Goal: Task Accomplishment & Management: Complete application form

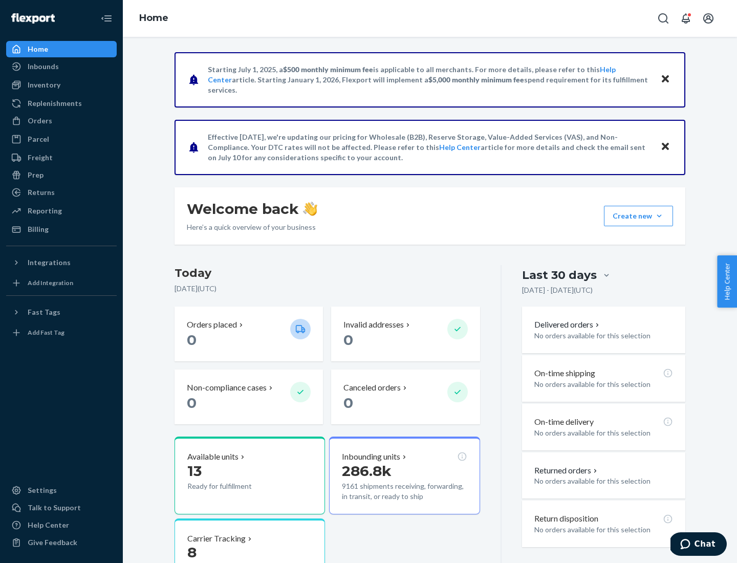
click at [660, 216] on button "Create new Create new inbound Create new order Create new product" at bounding box center [638, 216] width 69 height 20
click at [61, 67] on div "Inbounds" at bounding box center [61, 66] width 109 height 14
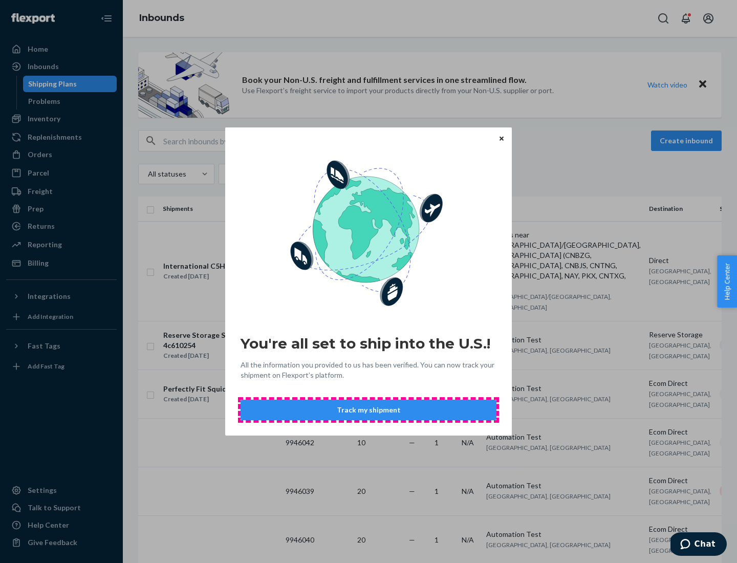
click at [369, 410] on button "Track my shipment" at bounding box center [369, 410] width 256 height 20
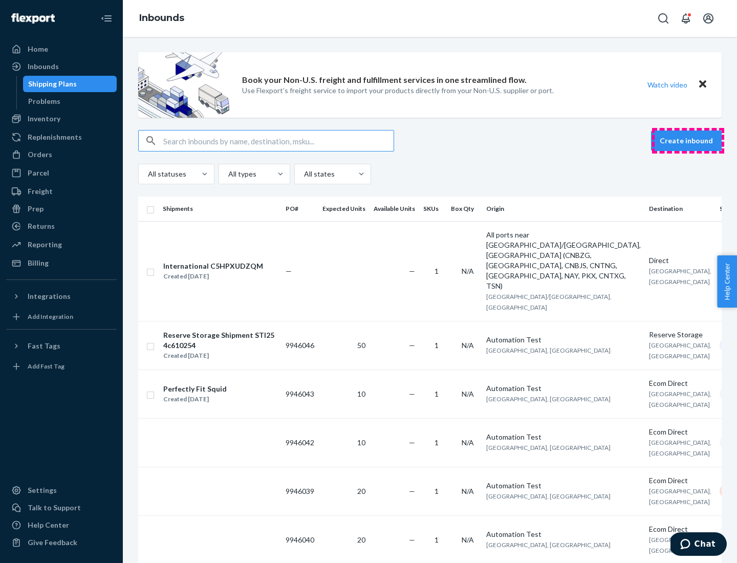
click at [688, 141] on button "Create inbound" at bounding box center [686, 141] width 71 height 20
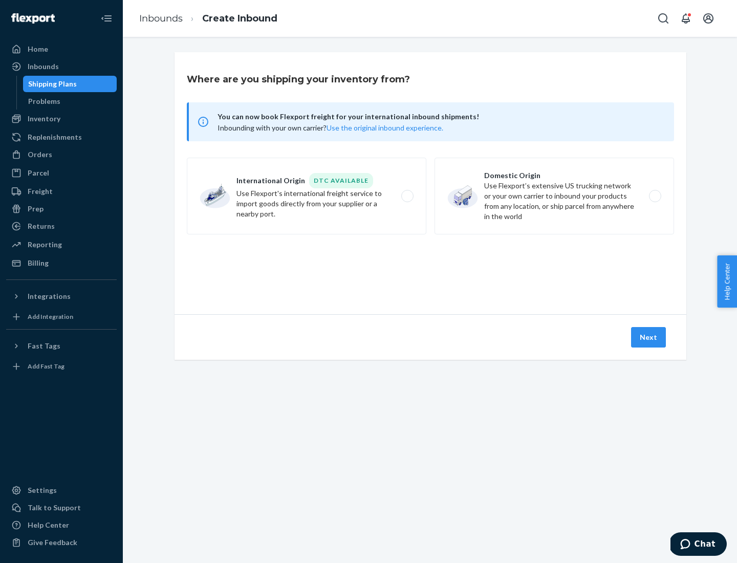
click at [307, 196] on label "International Origin DTC Available Use Flexport's international freight service…" at bounding box center [307, 196] width 240 height 77
click at [407, 196] on input "International Origin DTC Available Use Flexport's international freight service…" at bounding box center [410, 196] width 7 height 7
radio input "true"
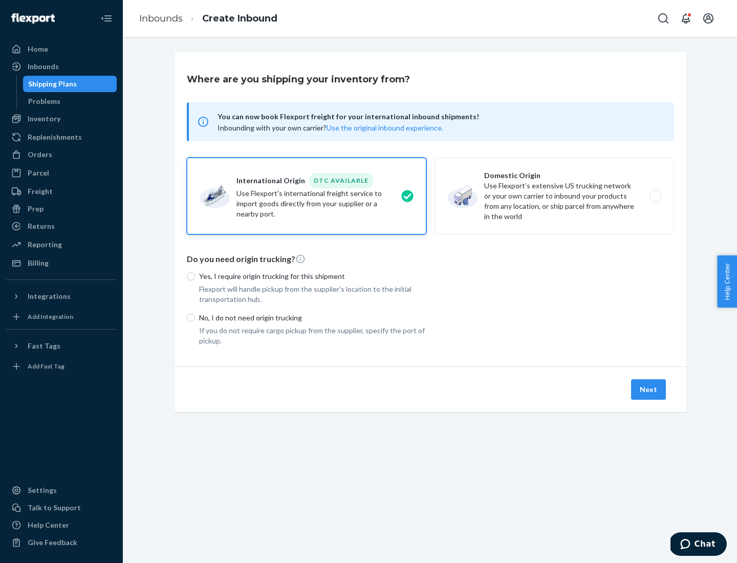
click at [313, 318] on p "No, I do not need origin trucking" at bounding box center [312, 318] width 227 height 10
click at [195, 318] on input "No, I do not need origin trucking" at bounding box center [191, 318] width 8 height 8
radio input "true"
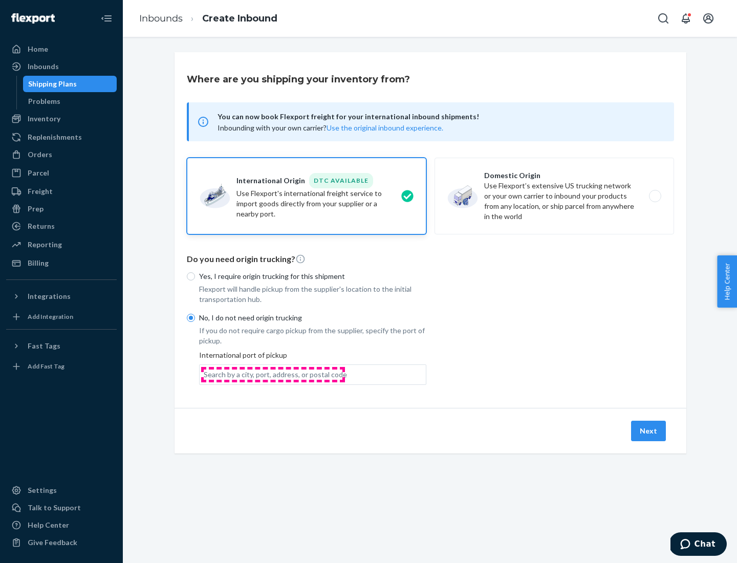
click at [273, 374] on div "Search by a city, port, address, or postal code" at bounding box center [275, 375] width 143 height 10
click at [205, 374] on input "Search by a city, port, address, or postal code" at bounding box center [204, 375] width 1 height 10
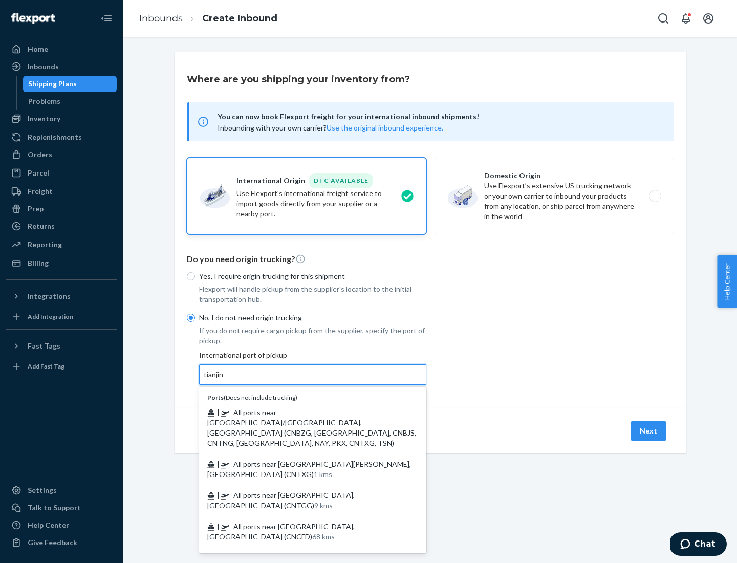
click at [303, 412] on span "| All ports near [GEOGRAPHIC_DATA]/[GEOGRAPHIC_DATA], [GEOGRAPHIC_DATA] (CNBZG,…" at bounding box center [311, 427] width 209 height 39
click at [225, 380] on input "tianjin" at bounding box center [214, 375] width 21 height 10
type input "All ports near [GEOGRAPHIC_DATA]/[GEOGRAPHIC_DATA], [GEOGRAPHIC_DATA] (CNBZG, […"
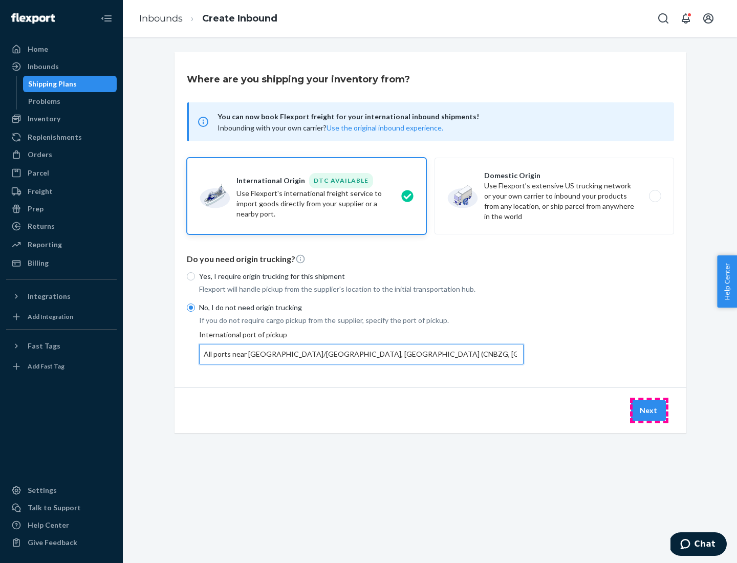
click at [649, 410] on button "Next" at bounding box center [648, 410] width 35 height 20
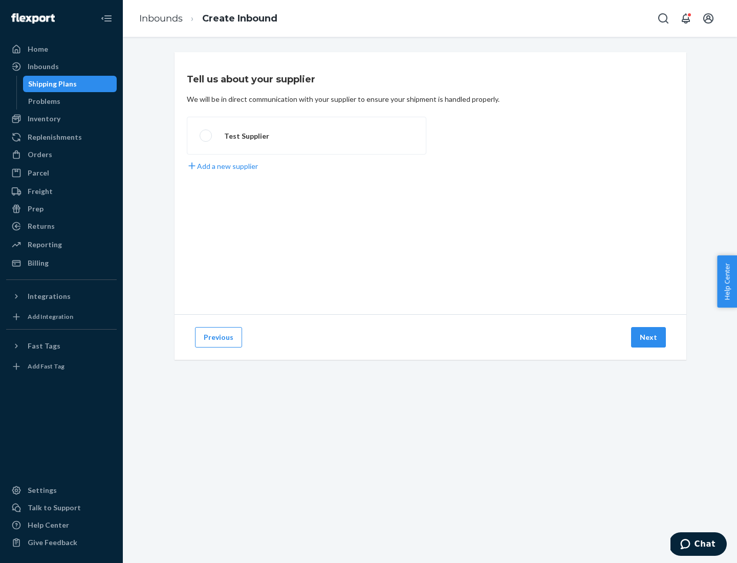
click at [307, 136] on label "Test Supplier" at bounding box center [307, 136] width 240 height 38
click at [206, 136] on input "Test Supplier" at bounding box center [203, 136] width 7 height 7
radio input "true"
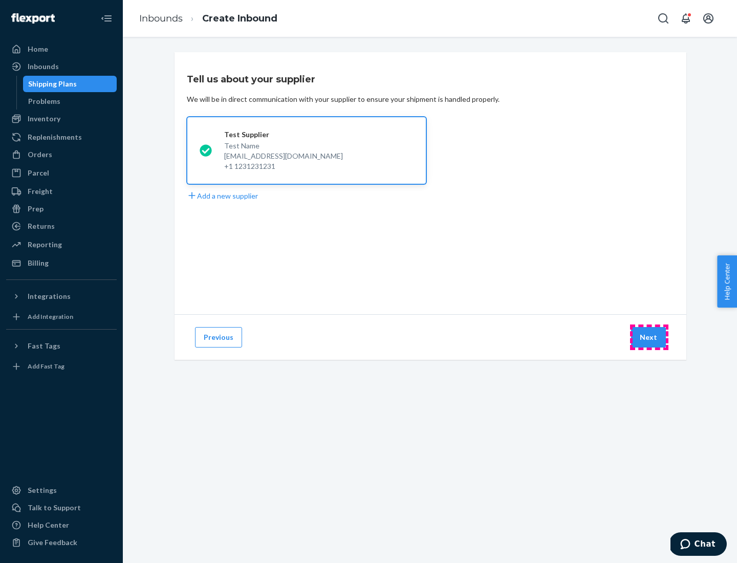
click at [649, 337] on button "Next" at bounding box center [648, 337] width 35 height 20
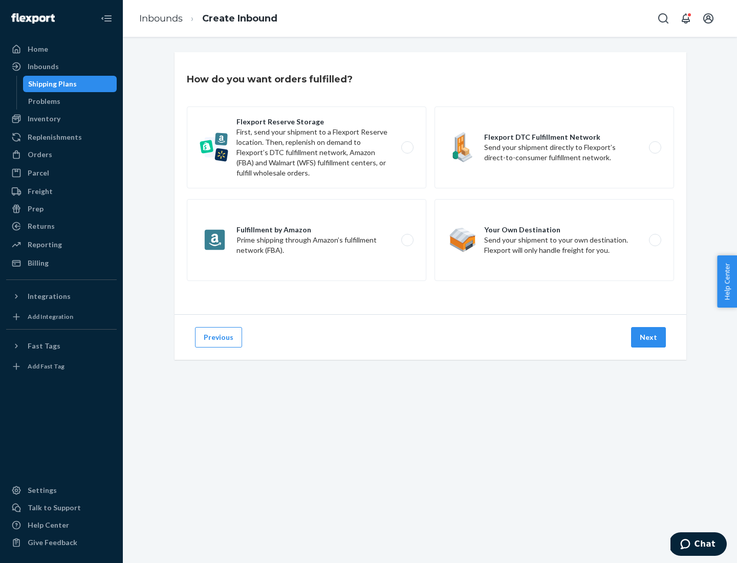
click at [307, 147] on label "Flexport Reserve Storage First, send your shipment to a Flexport Reserve locati…" at bounding box center [307, 148] width 240 height 82
click at [407, 147] on input "Flexport Reserve Storage First, send your shipment to a Flexport Reserve locati…" at bounding box center [410, 147] width 7 height 7
radio input "true"
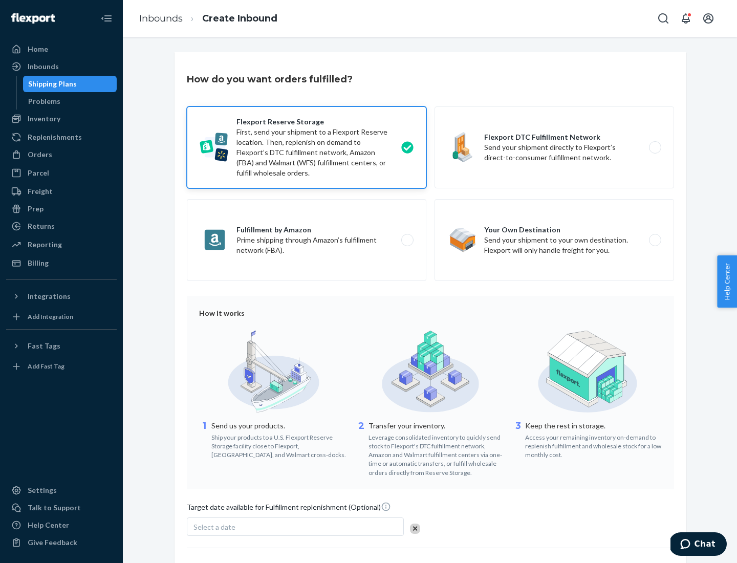
scroll to position [84, 0]
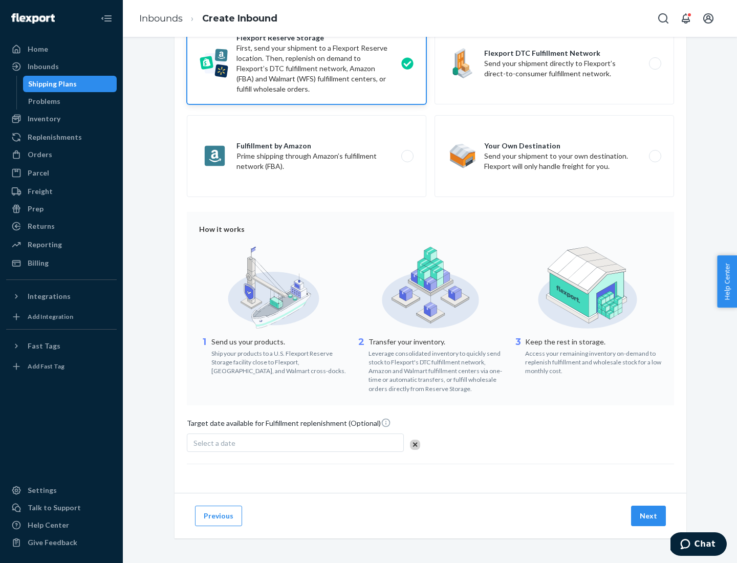
click at [649, 516] on button "Next" at bounding box center [648, 516] width 35 height 20
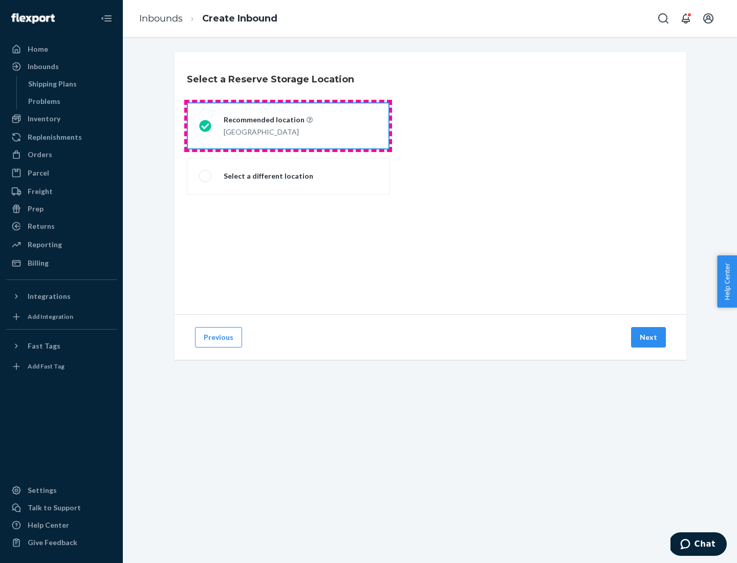
click at [288, 126] on div "[GEOGRAPHIC_DATA]" at bounding box center [268, 131] width 89 height 12
click at [206, 126] on input "Recommended location [GEOGRAPHIC_DATA]" at bounding box center [202, 126] width 7 height 7
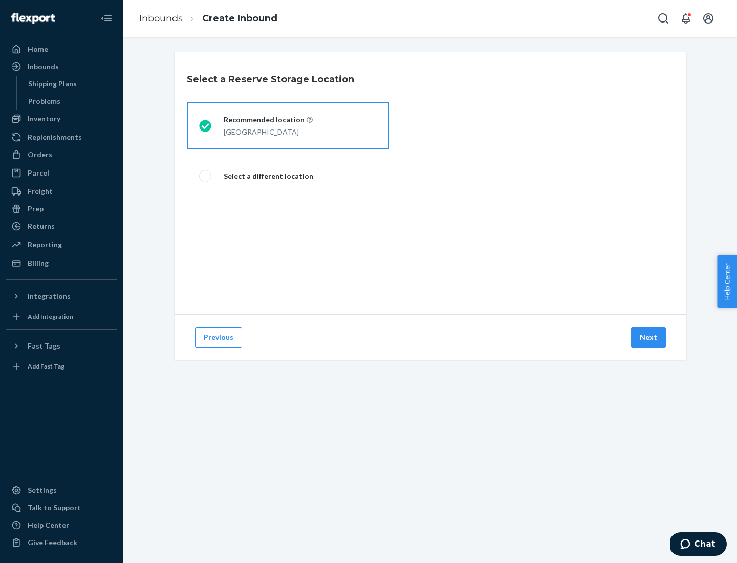
click at [649, 337] on button "Next" at bounding box center [648, 337] width 35 height 20
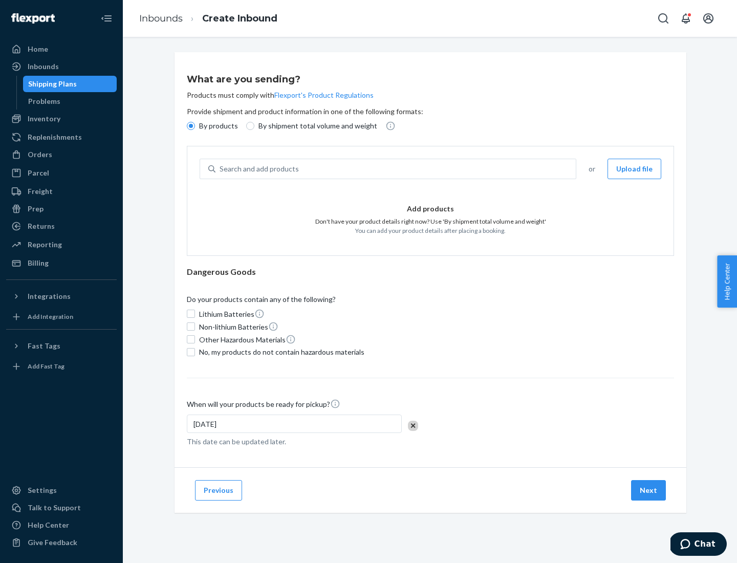
click at [396, 169] on div "Search and add products" at bounding box center [396, 169] width 361 height 18
click at [221, 169] on input "Search and add products" at bounding box center [220, 169] width 1 height 10
click at [249, 126] on input "By shipment total volume and weight" at bounding box center [250, 126] width 8 height 8
radio input "true"
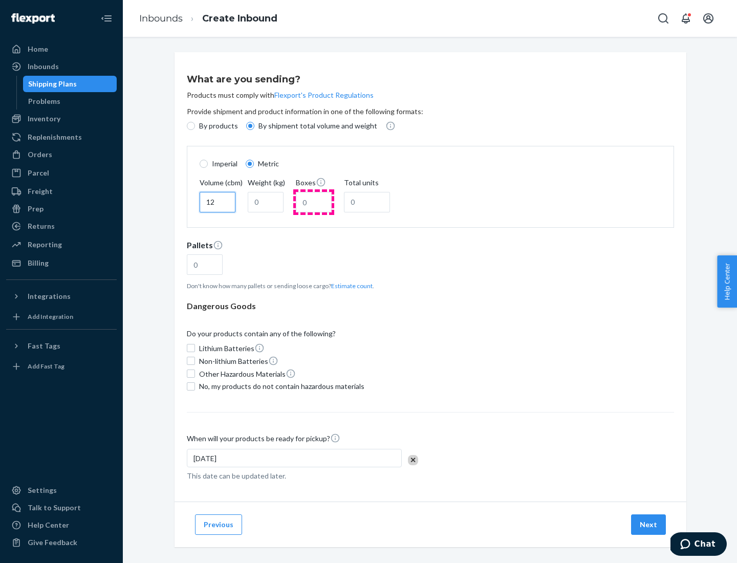
type input "12"
type input "22"
type input "222"
type input "121"
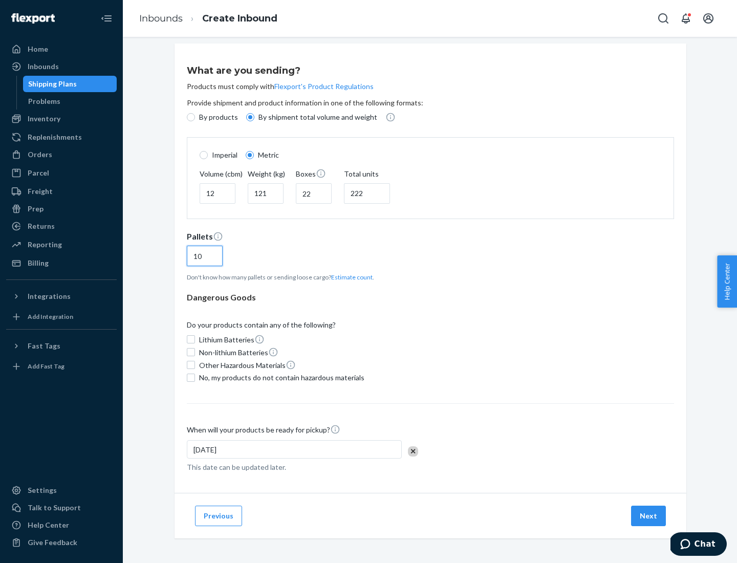
type input "10"
click at [280, 377] on span "No, my products do not contain hazardous materials" at bounding box center [281, 378] width 165 height 10
click at [195, 377] on input "No, my products do not contain hazardous materials" at bounding box center [191, 378] width 8 height 8
checkbox input "true"
click at [649, 516] on button "Next" at bounding box center [648, 516] width 35 height 20
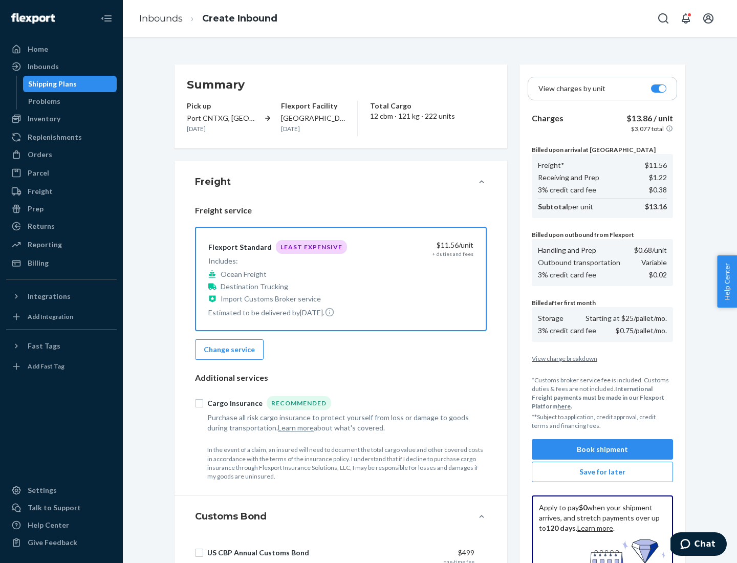
scroll to position [150, 0]
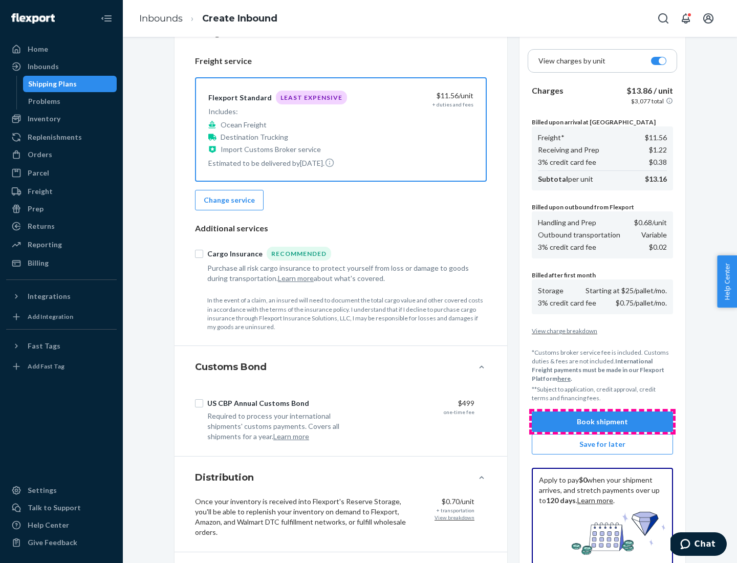
click at [603, 422] on button "Book shipment" at bounding box center [602, 422] width 141 height 20
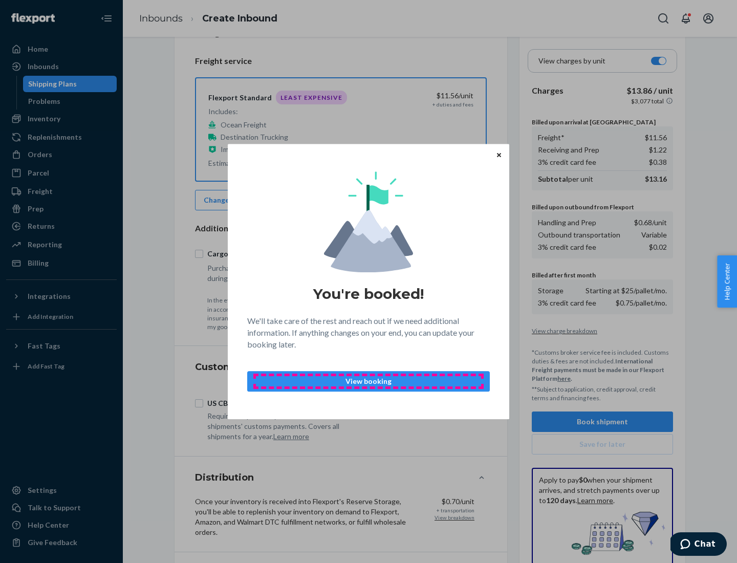
click at [369, 381] on p "View booking" at bounding box center [368, 381] width 225 height 10
